Goal: Task Accomplishment & Management: Manage account settings

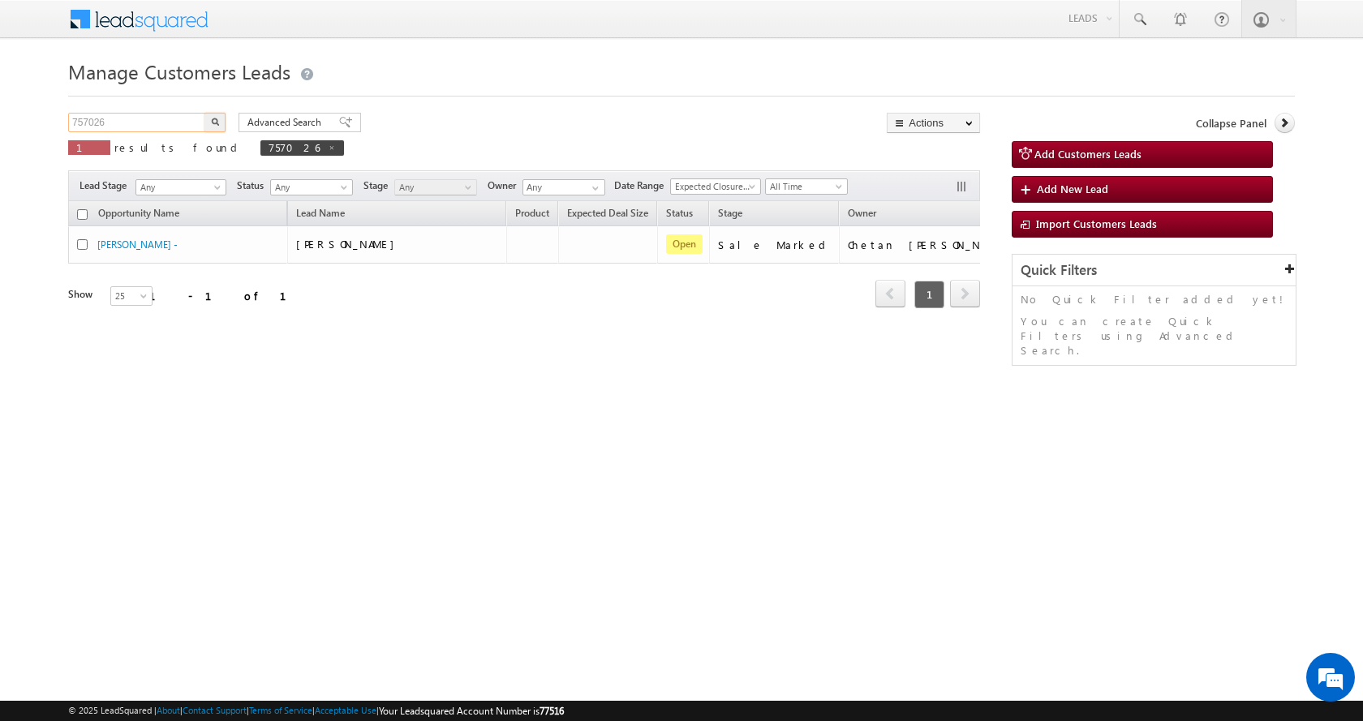
drag, startPoint x: 119, startPoint y: 119, endPoint x: 0, endPoint y: 137, distance: 120.6
click at [0, 135] on body "Menu [PERSON_NAME] sitar a11@k serve .co.i" at bounding box center [681, 230] width 1363 height 460
paste input "92"
type input "757092"
click at [204, 113] on button "button" at bounding box center [214, 122] width 21 height 19
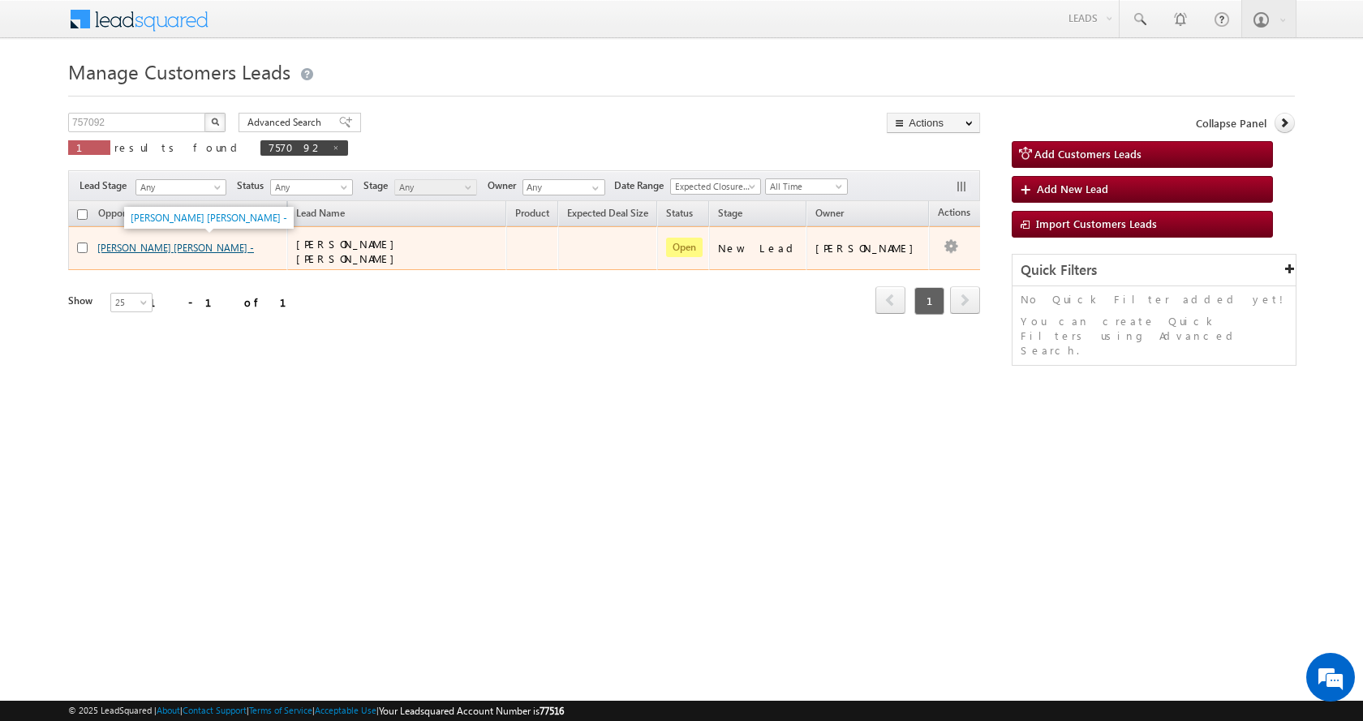
click at [154, 247] on link "[PERSON_NAME] [PERSON_NAME] -" at bounding box center [175, 248] width 157 height 12
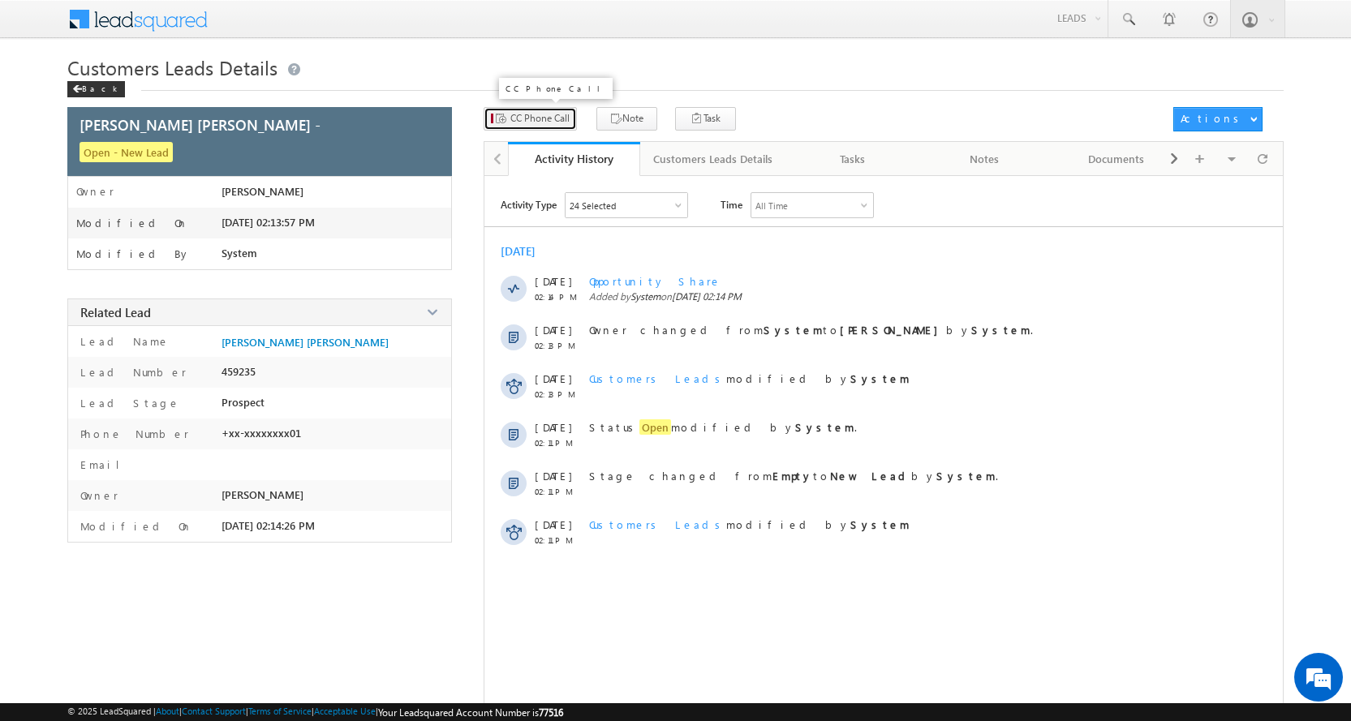
click at [550, 114] on span "CC Phone Call" at bounding box center [539, 118] width 59 height 15
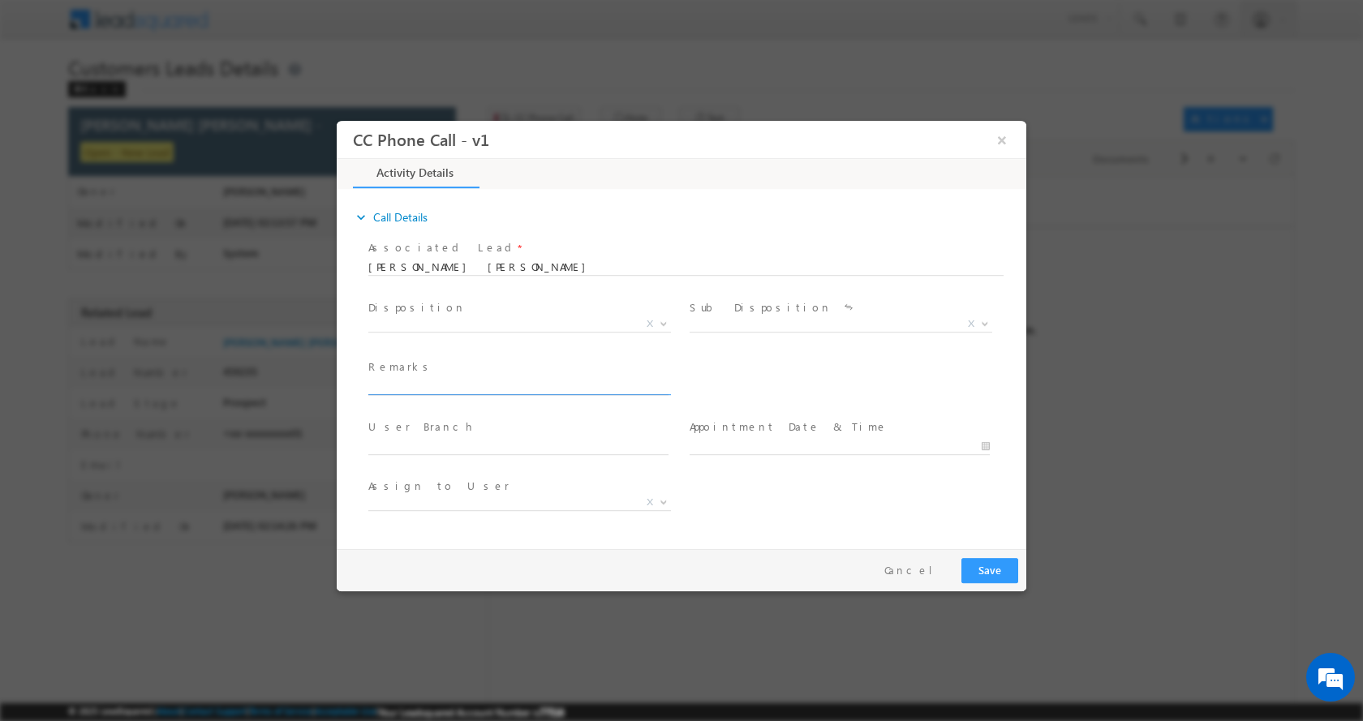
click at [435, 386] on input "text" at bounding box center [518, 386] width 300 height 16
type input "P+C-LOAN-25-PV-1.5 CR-REG-BUSINESS-2 L-AGE-[DEMOGRAPHIC_DATA]-EMI-11500 K-PIN C…"
select select "amit.singh2@sgrlimited.in"
type input "P+C-LOAN-25-PV-1.5 CR-REG-BUSINESS-2 L-AGE-42-EMI-11500 K-PIN CODE-221003"
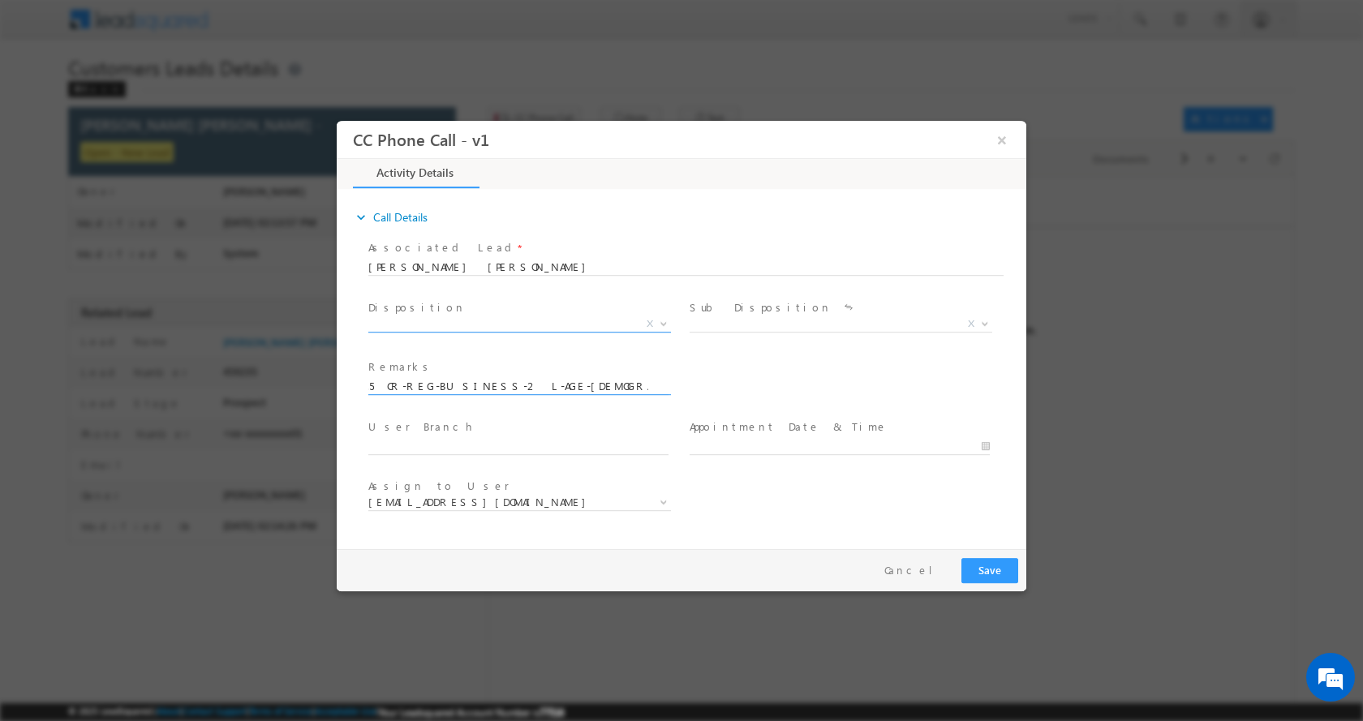
click at [664, 323] on b at bounding box center [664, 323] width 10 height 6
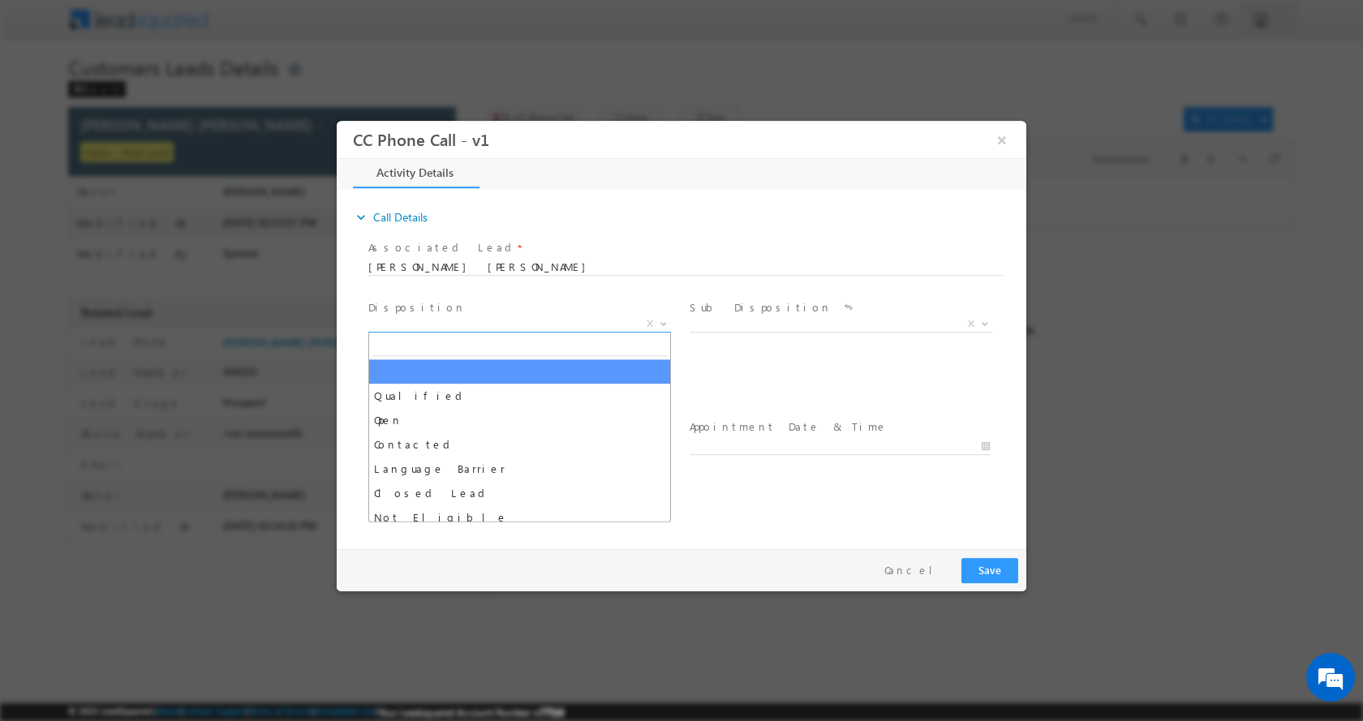
scroll to position [0, 0]
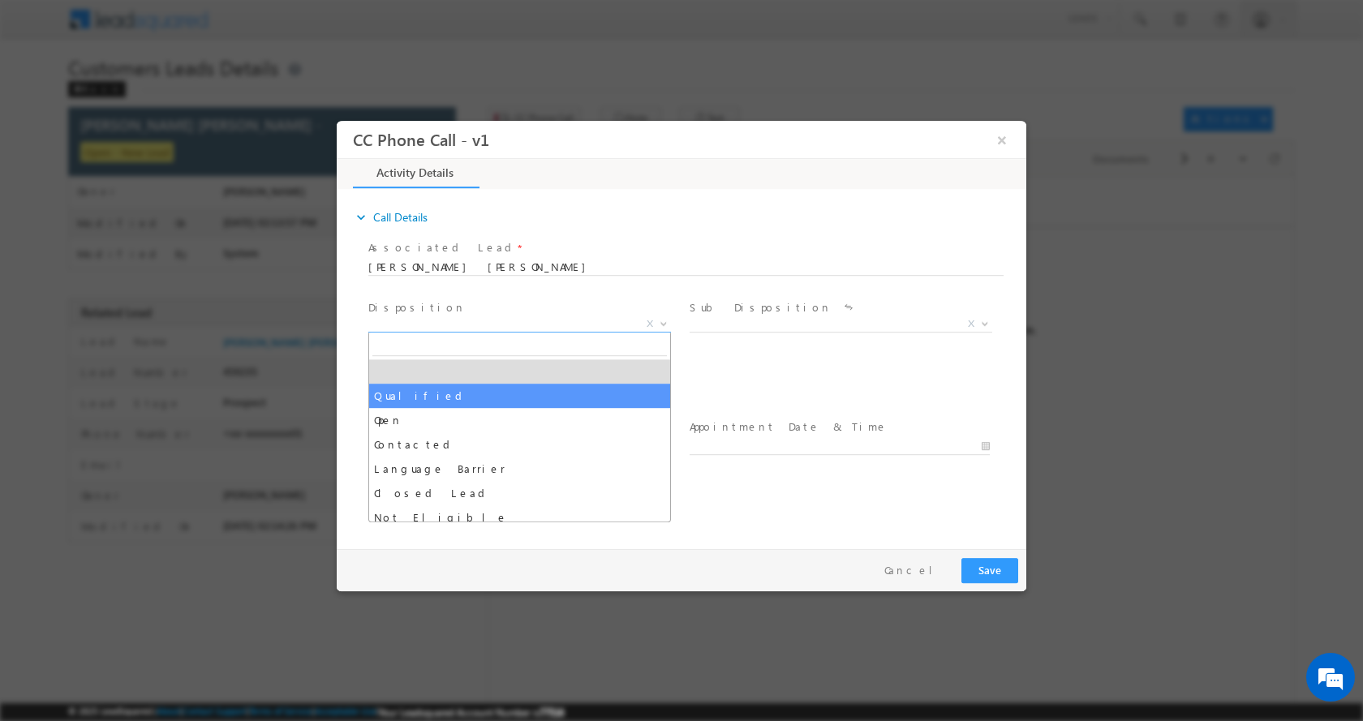
select select "Qualified"
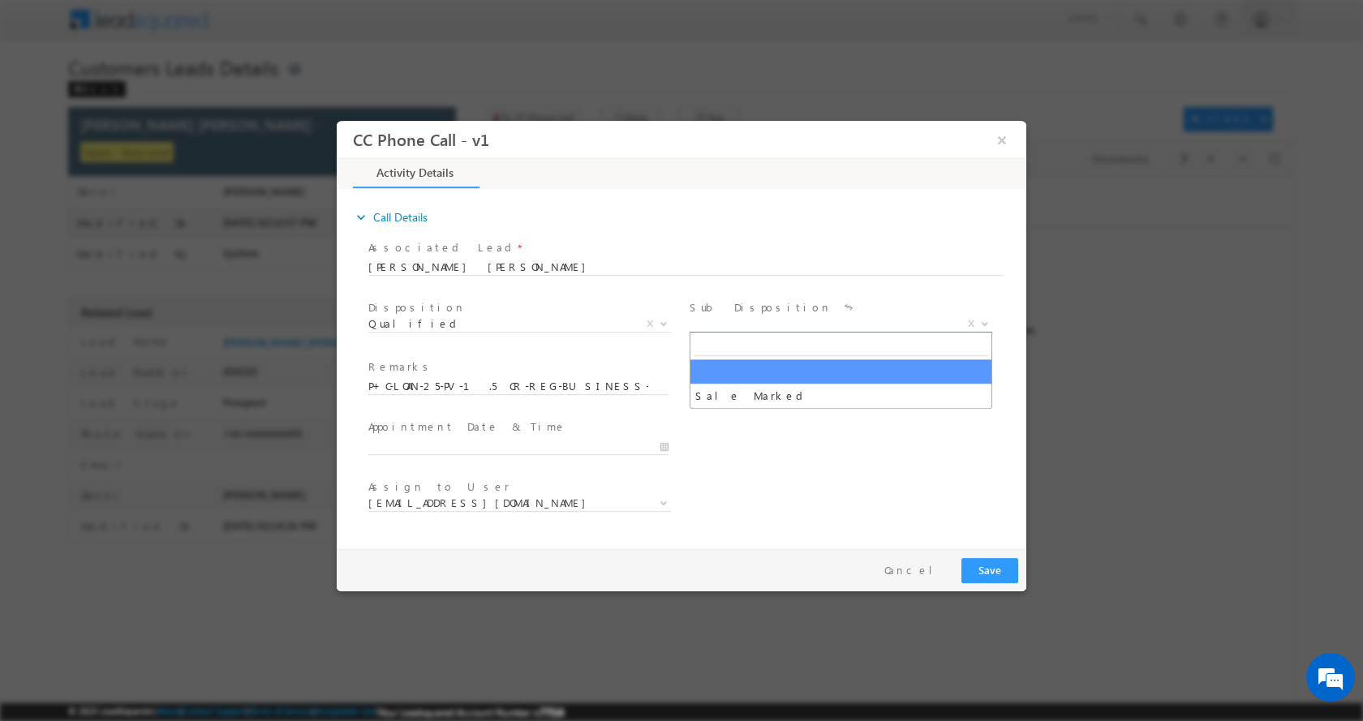
click at [978, 323] on span at bounding box center [983, 322] width 16 height 21
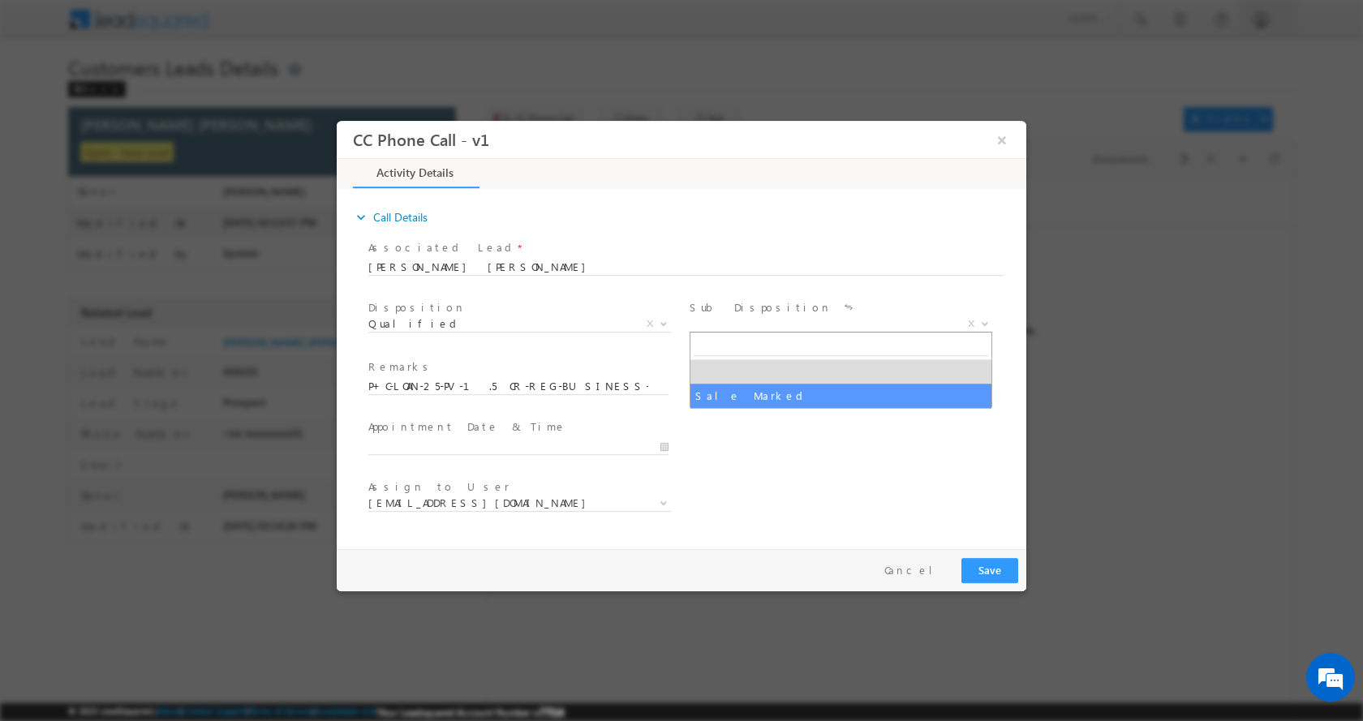
select select "Sale Marked"
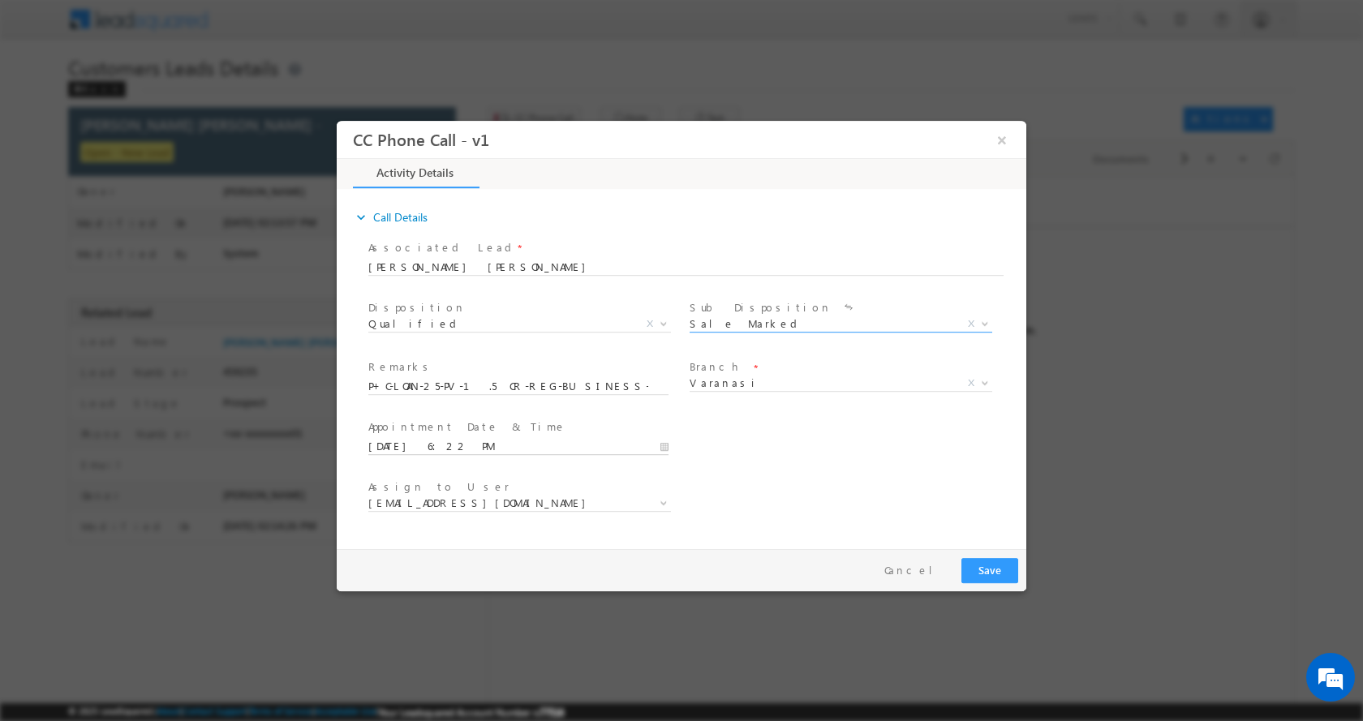
click at [656, 448] on input "08/13/2025 6:22 PM" at bounding box center [518, 446] width 300 height 16
type input "08/14/2025 7:22 PM"
type input "07"
click at [428, 419] on span at bounding box center [429, 419] width 11 height 12
type input "08/14/2025 8:22 PM"
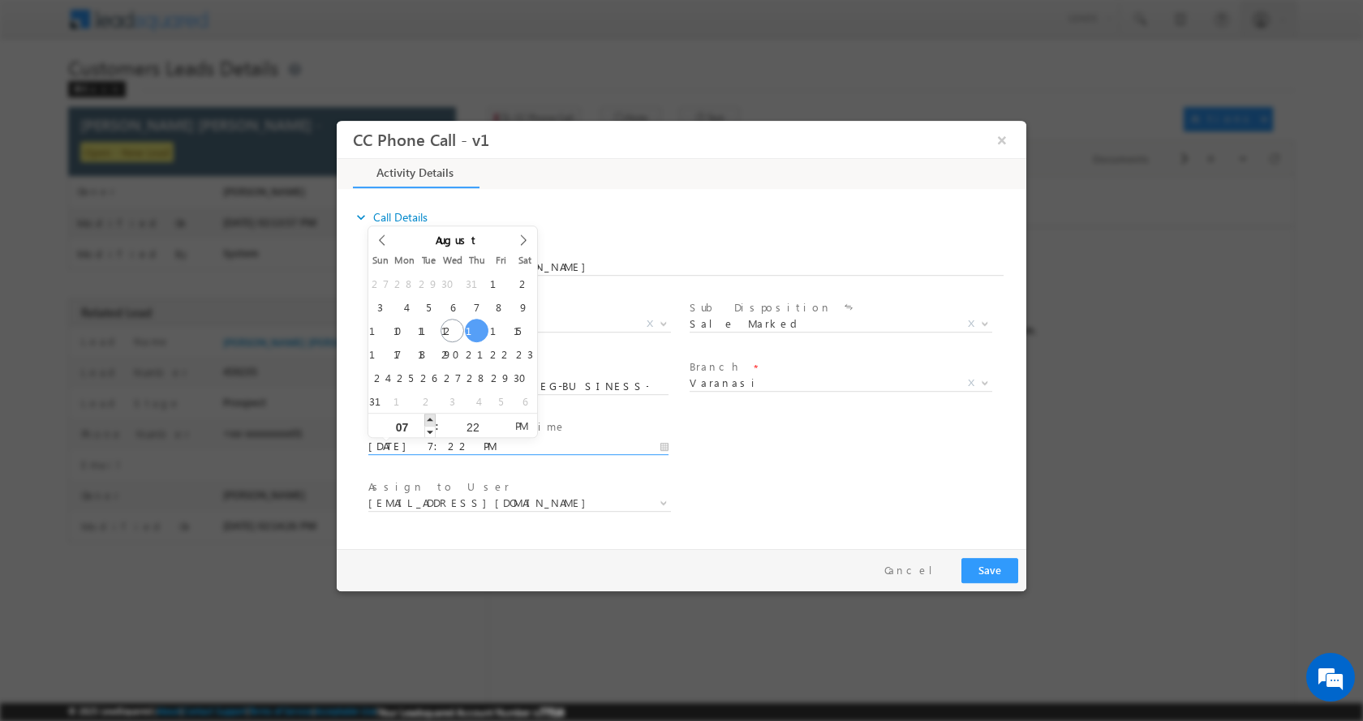
type input "08"
click at [428, 419] on span at bounding box center [429, 419] width 11 height 12
type input "08/14/2025 7:22 PM"
type input "07"
click at [428, 429] on span at bounding box center [429, 431] width 11 height 12
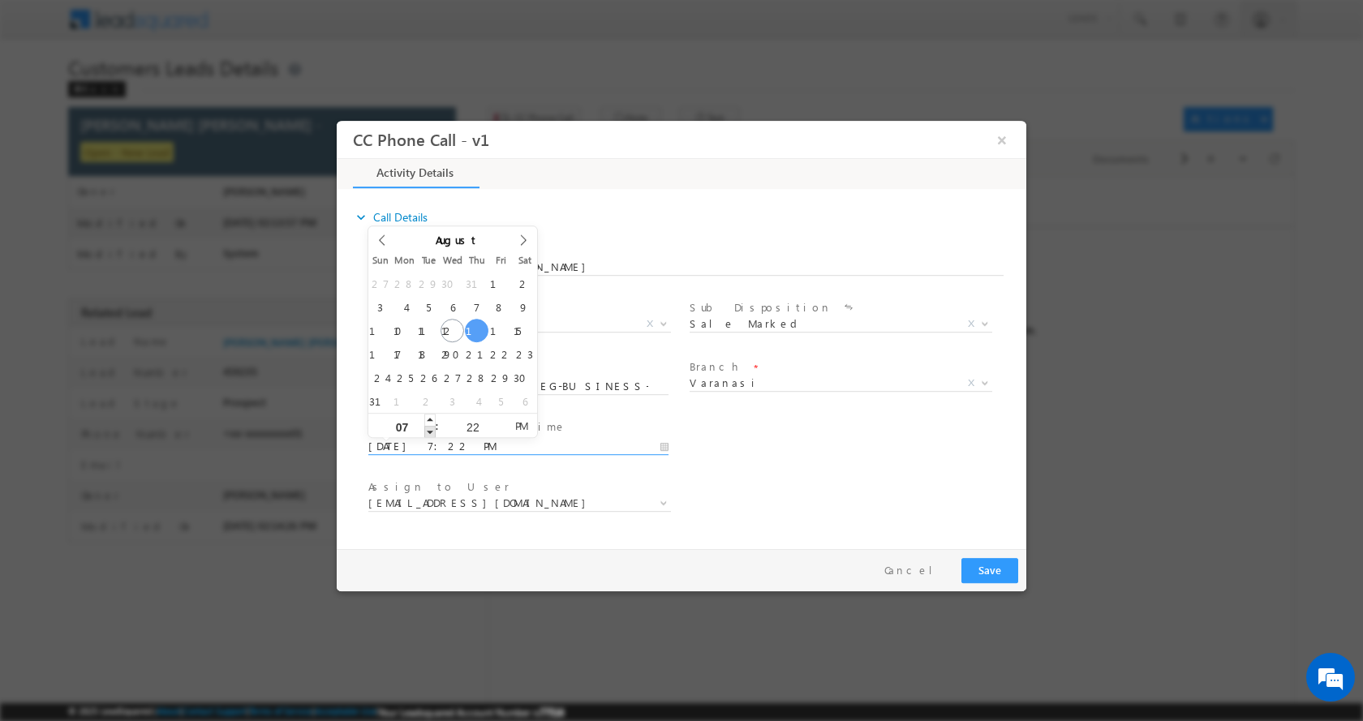
type input "08/14/2025 6:22 PM"
type input "06"
click at [428, 429] on span at bounding box center [429, 431] width 11 height 12
type input "08/14/2025 5:22 PM"
type input "05"
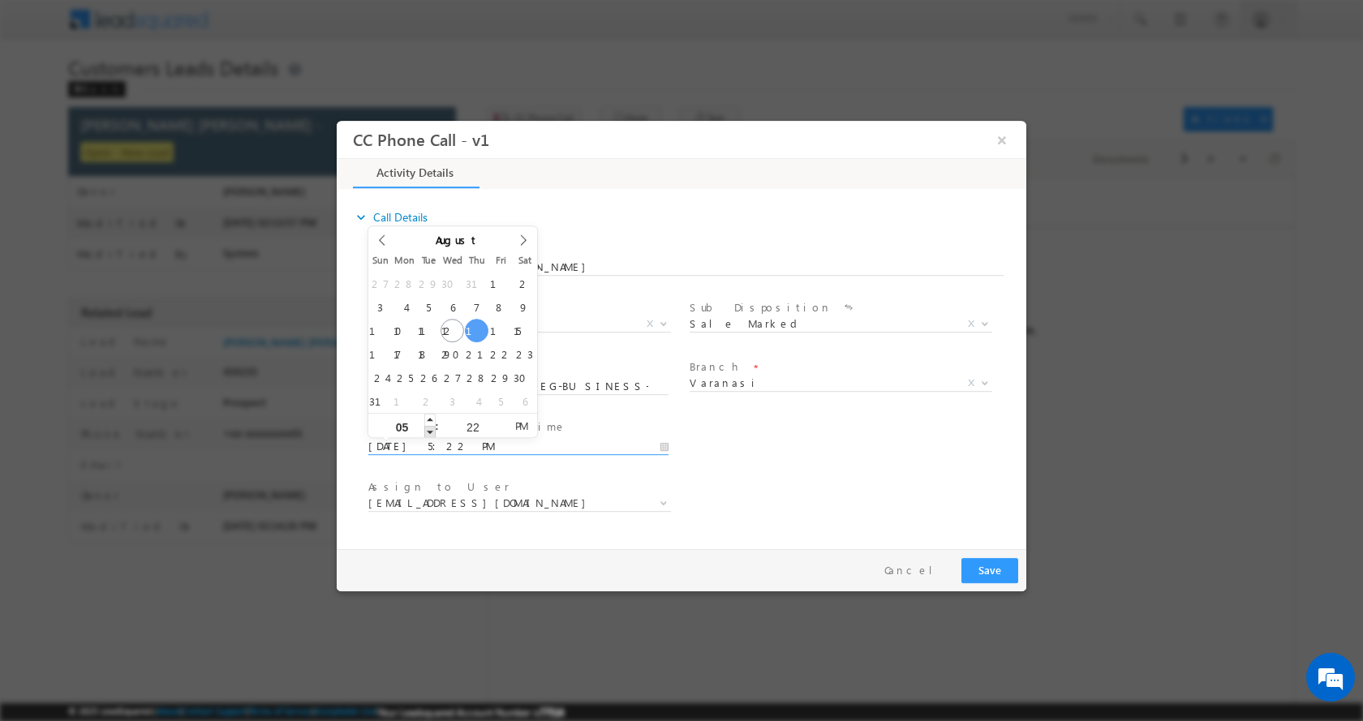
click at [428, 429] on span at bounding box center [429, 431] width 11 height 12
type input "08/14/2025 4:22 PM"
type input "04"
click at [428, 429] on span at bounding box center [429, 431] width 11 height 12
type input "08/14/2025 3:22 PM"
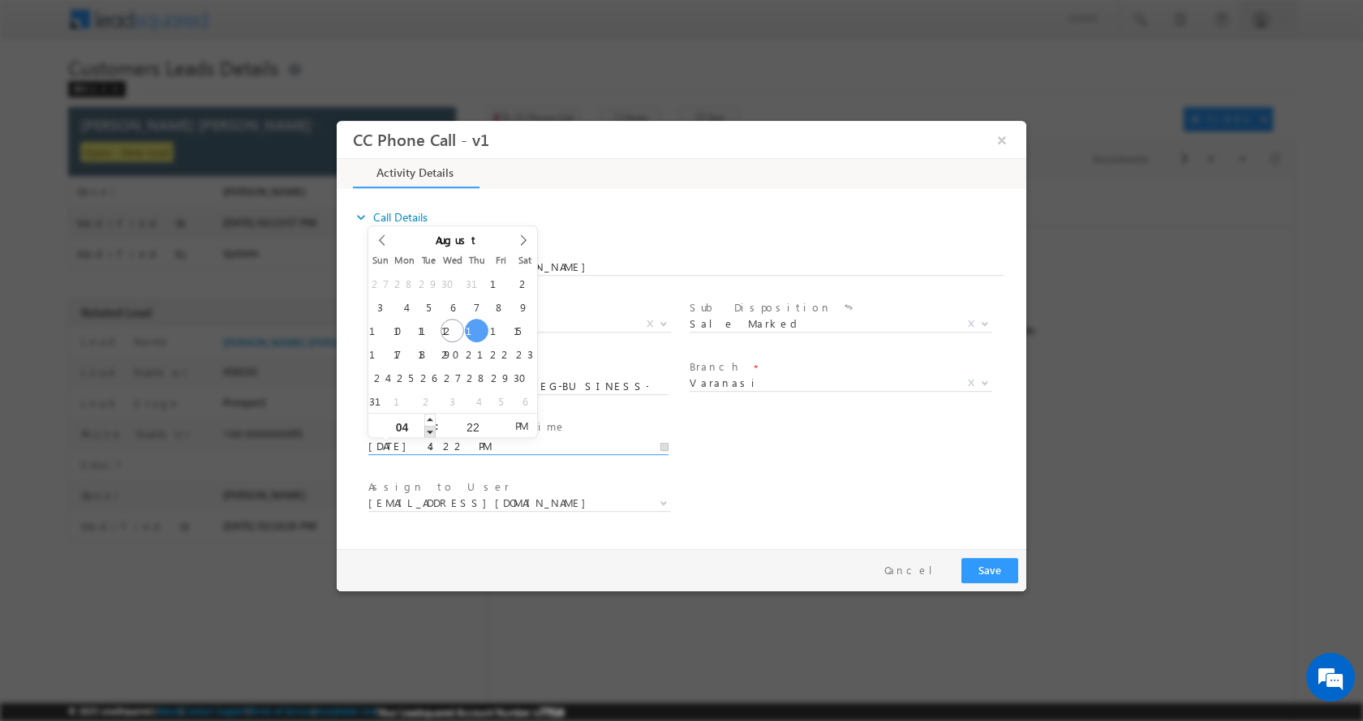
type input "03"
click at [428, 429] on span at bounding box center [429, 431] width 11 height 12
type input "08/14/2025 2:22 PM"
type input "02"
click at [428, 429] on span at bounding box center [429, 431] width 11 height 12
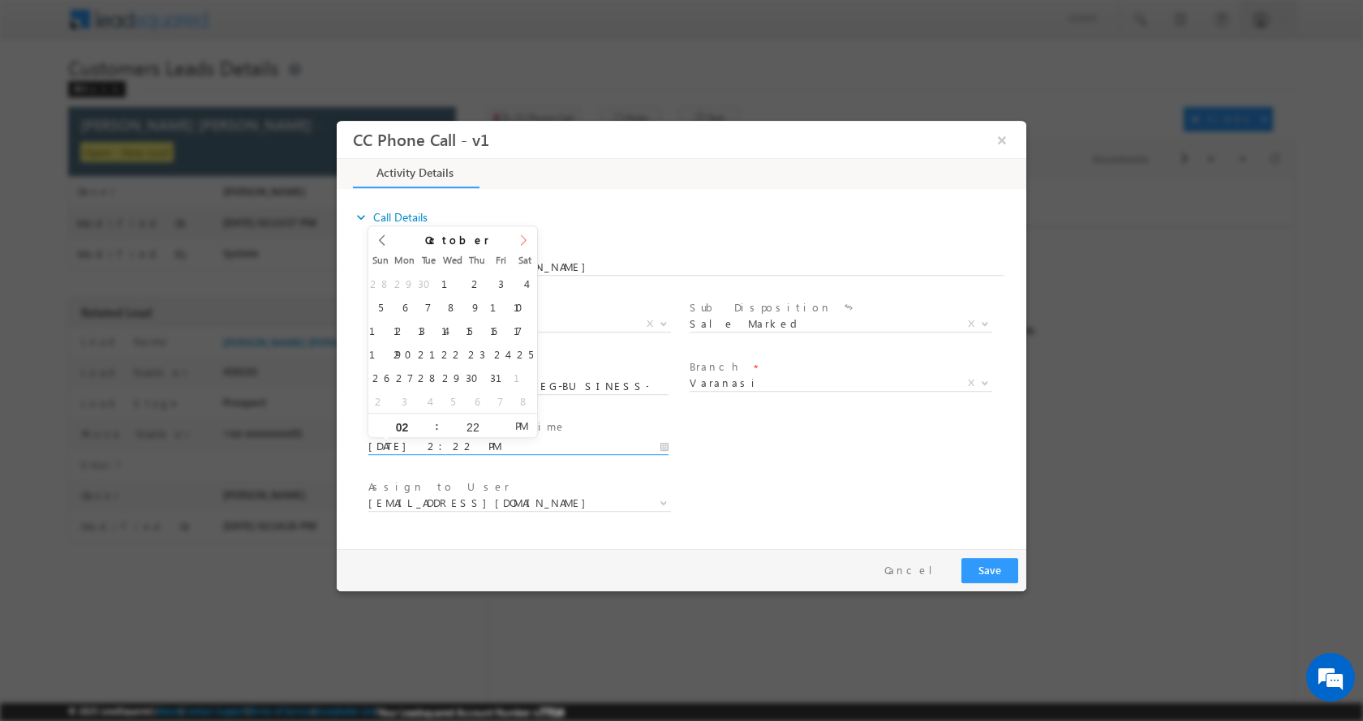
click at [522, 234] on icon at bounding box center [524, 239] width 6 height 11
click at [382, 240] on icon at bounding box center [381, 239] width 11 height 11
click at [528, 237] on icon at bounding box center [523, 239] width 11 height 11
click at [390, 239] on span at bounding box center [382, 245] width 28 height 39
click at [383, 239] on icon at bounding box center [381, 239] width 11 height 11
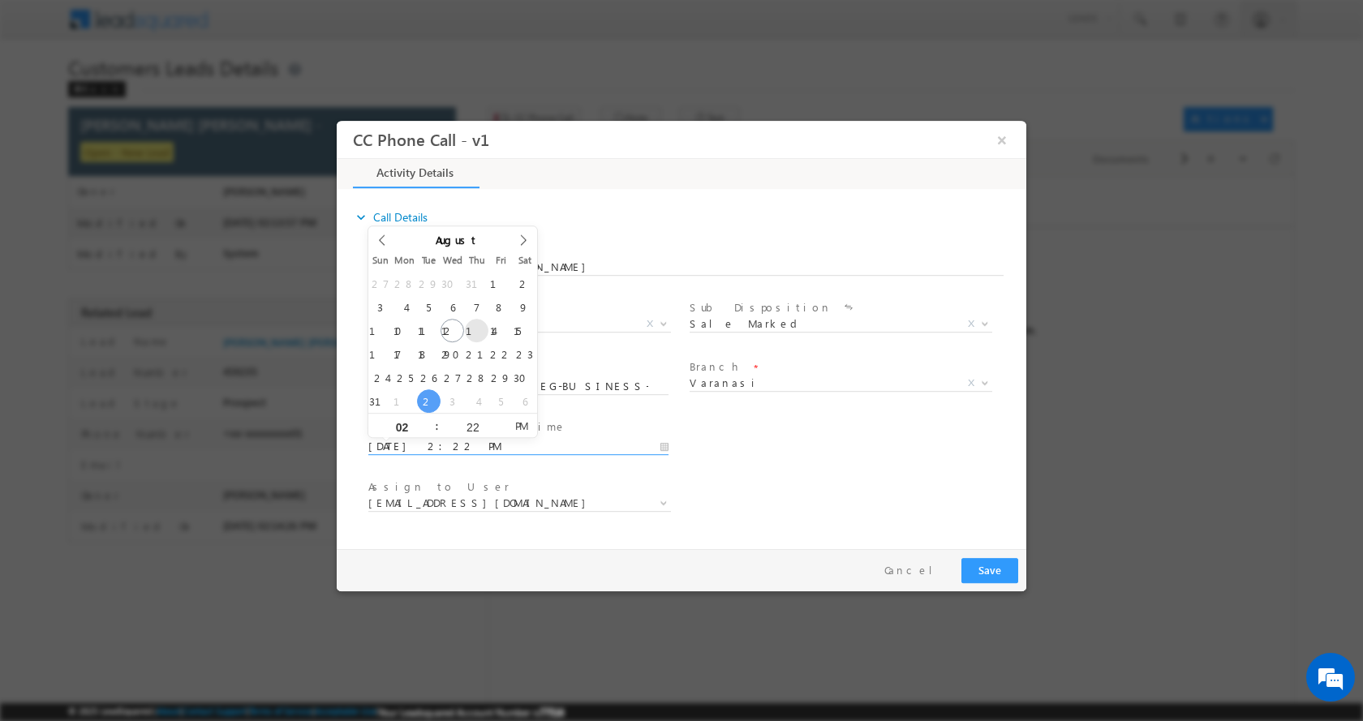
type input "08/14/2025 2:22 PM"
click at [1002, 568] on button "Save" at bounding box center [989, 569] width 57 height 25
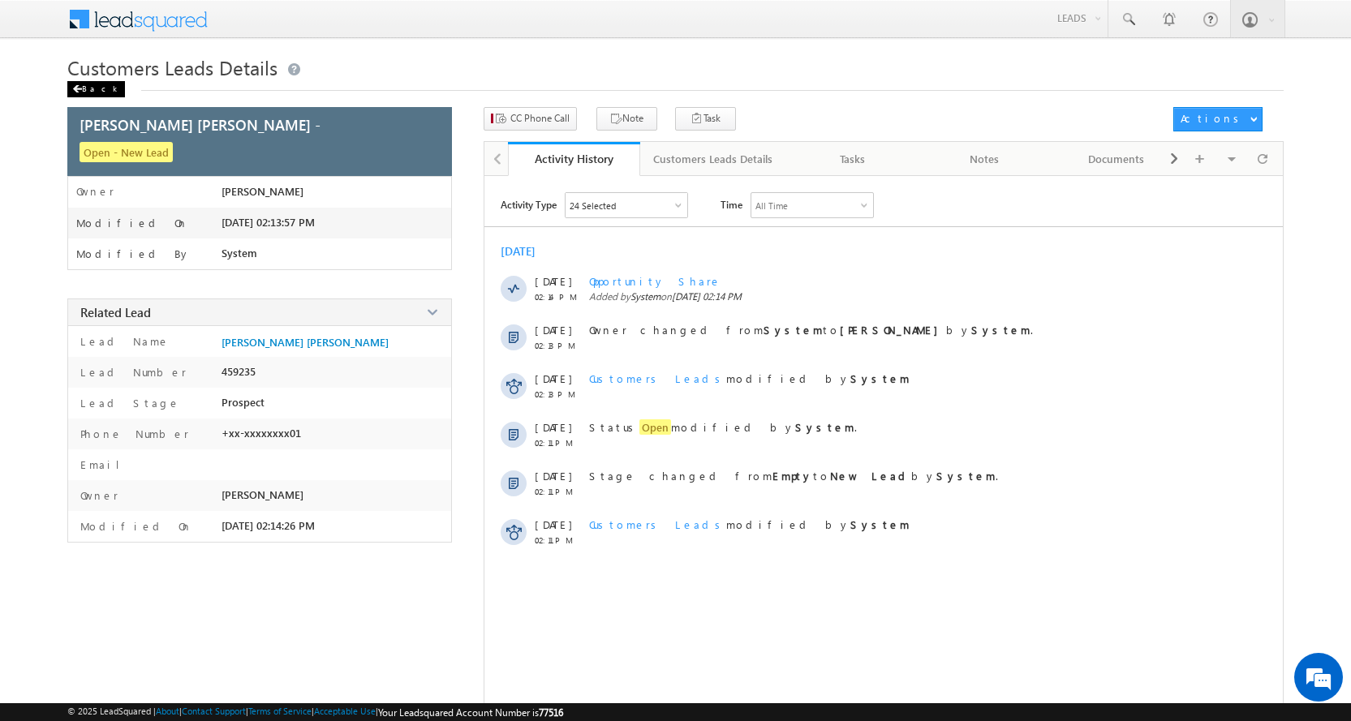
click at [79, 92] on span at bounding box center [77, 89] width 10 height 8
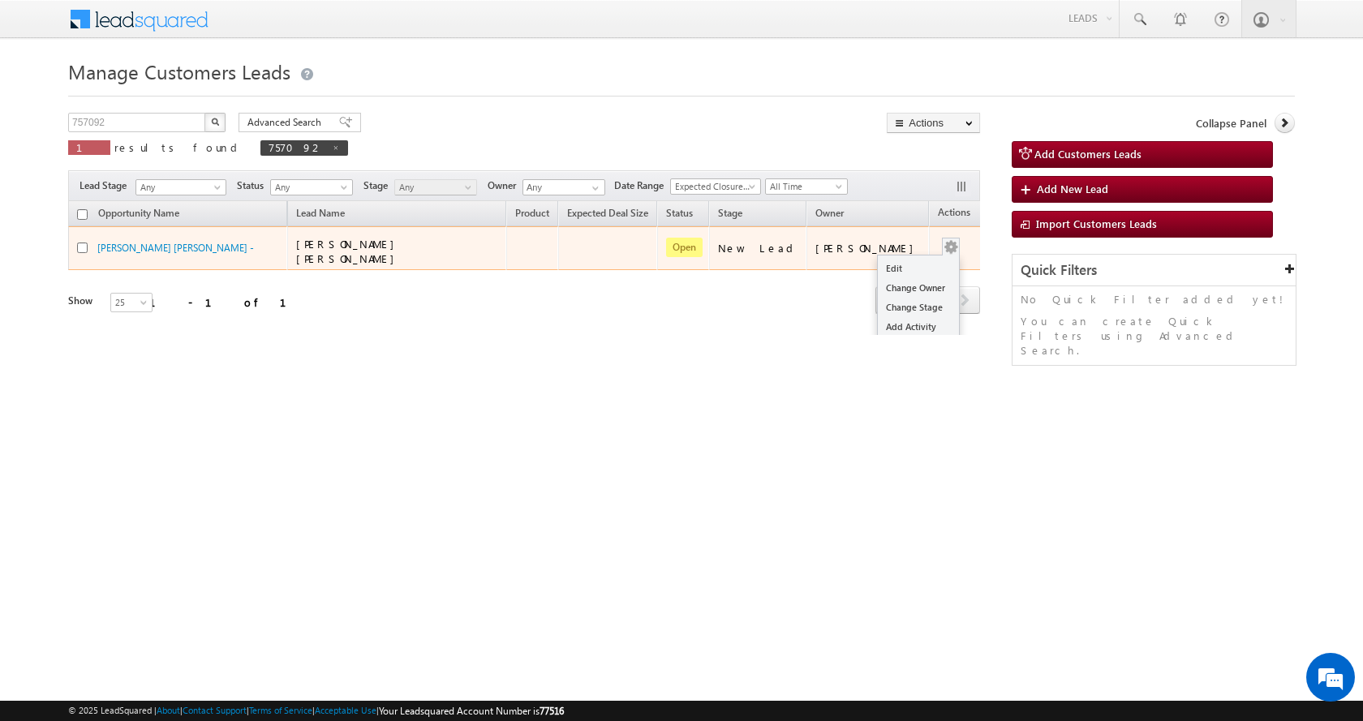
click at [942, 242] on span at bounding box center [951, 247] width 18 height 18
click at [885, 264] on link "Edit" at bounding box center [918, 268] width 81 height 19
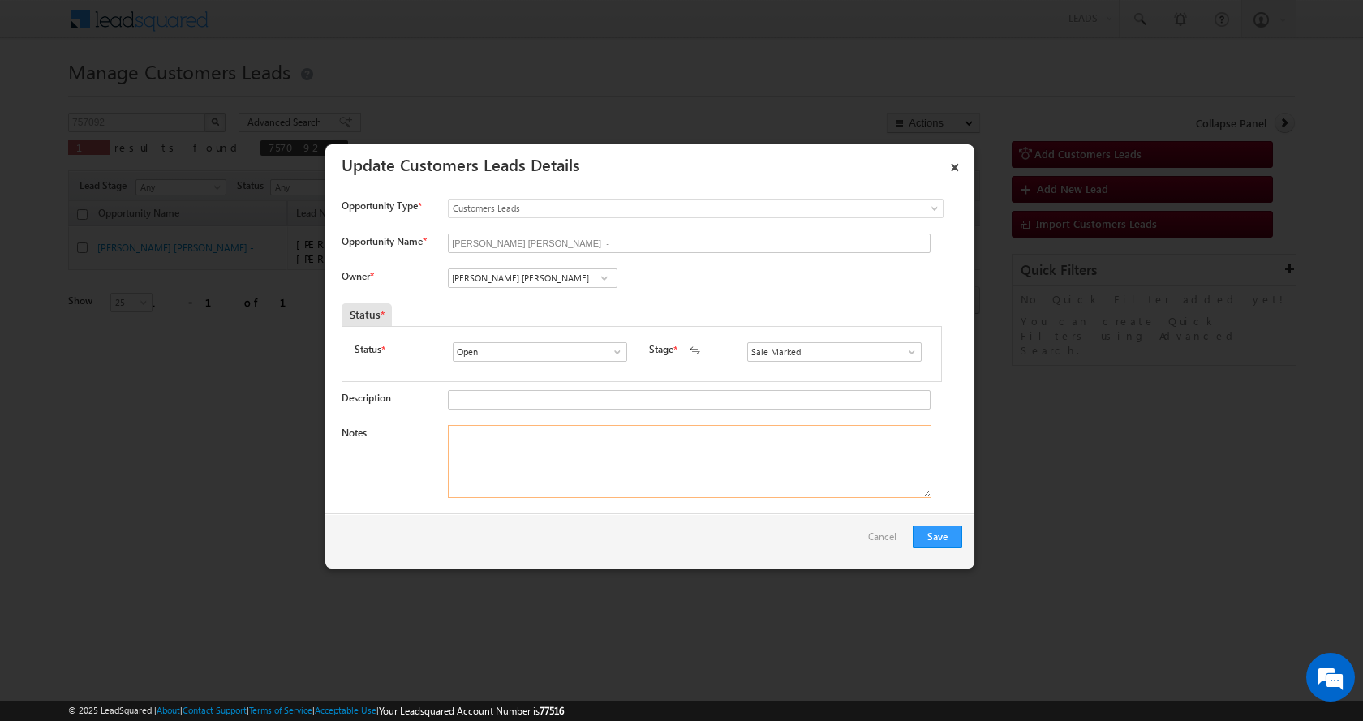
click at [501, 466] on textarea "Notes" at bounding box center [690, 461] width 484 height 73
paste textarea "P+C-LOAN-25-PV-1.5 CR-REG-BUSINESS-2 L-AGE-42-EMI-11500 K-PIN CODE-221003"
type textarea "P+C-LOAN-25-PV-1.5 CR-REG-BUSINESS-2 L-AGE-42-EMI-11500 K-PIN CODE-221003"
click at [931, 538] on button "Save" at bounding box center [937, 537] width 49 height 23
